Goal: Find specific page/section: Find specific page/section

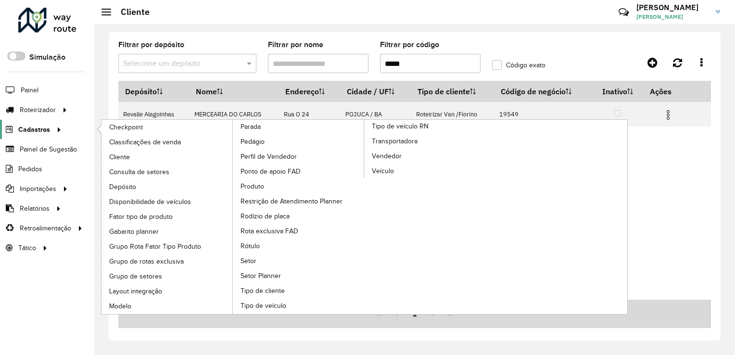
click at [46, 130] on span "Cadastros" at bounding box center [34, 130] width 32 height 10
click at [137, 154] on link "Cliente" at bounding box center [168, 157] width 132 height 14
click at [133, 154] on link "Cliente" at bounding box center [168, 157] width 132 height 14
click at [120, 152] on span "Cliente" at bounding box center [120, 157] width 23 height 10
click at [154, 174] on span "Consulta de setores" at bounding box center [140, 172] width 63 height 10
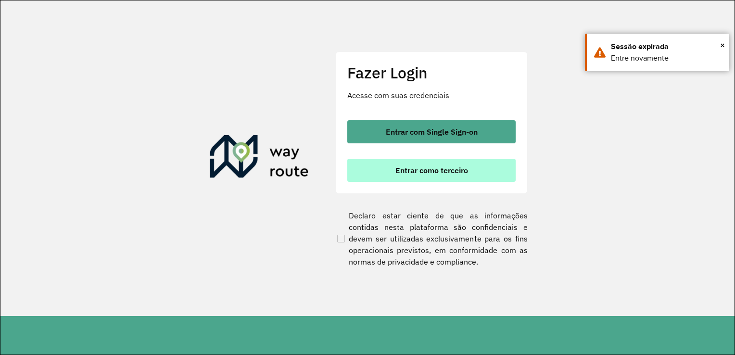
click at [418, 172] on span "Entrar como terceiro" at bounding box center [432, 171] width 73 height 8
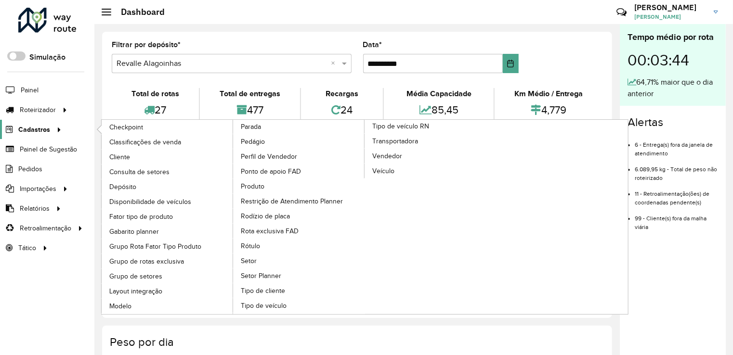
click at [44, 128] on span "Cadastros" at bounding box center [34, 130] width 32 height 10
click at [53, 129] on icon at bounding box center [57, 129] width 8 height 14
click at [134, 153] on link "Cliente" at bounding box center [168, 157] width 132 height 14
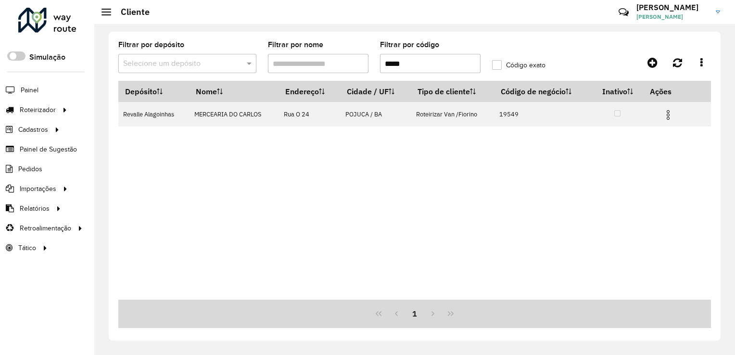
drag, startPoint x: 414, startPoint y: 64, endPoint x: 365, endPoint y: 61, distance: 49.2
click at [366, 61] on formly-group "Filtrar por depósito Selecione um depósito Filtrar por nome Filtrar por código …" at bounding box center [337, 60] width 449 height 39
paste input "text"
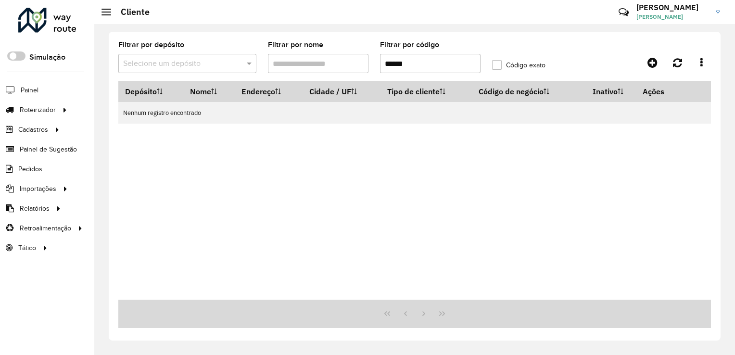
click at [387, 60] on input "*****" at bounding box center [430, 63] width 101 height 19
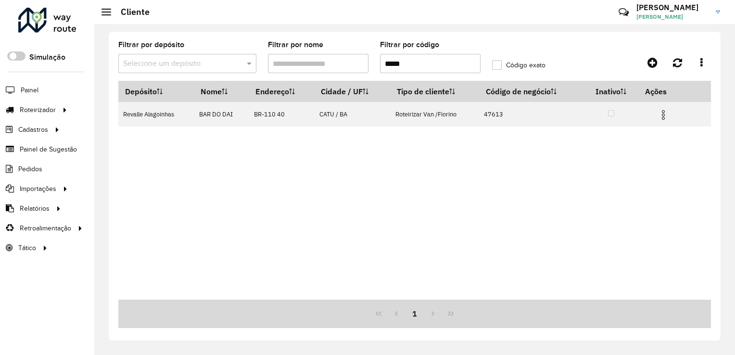
type input "*****"
